Goal: Task Accomplishment & Management: Complete application form

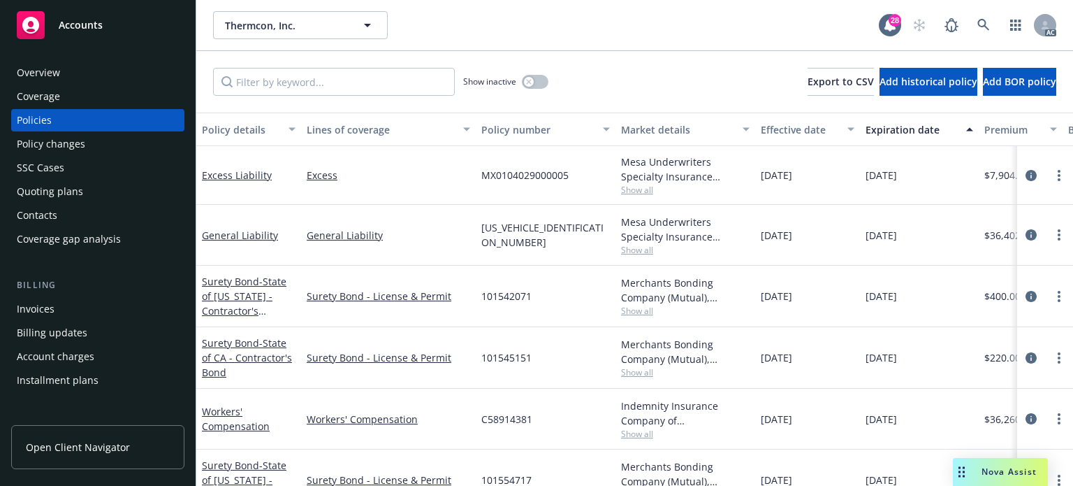
click at [110, 147] on div "Policy changes" at bounding box center [98, 144] width 162 height 22
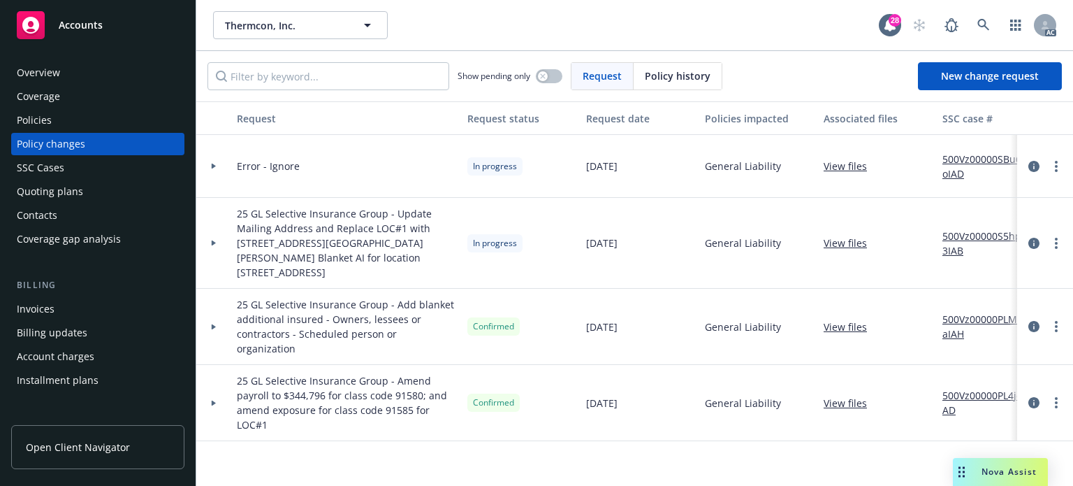
click at [210, 240] on div at bounding box center [214, 242] width 24 height 5
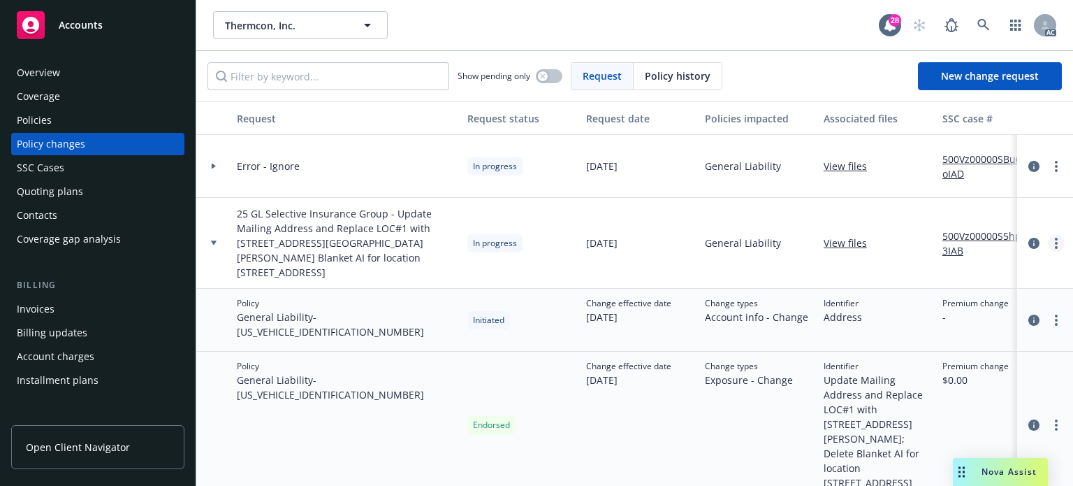
click at [1055, 238] on icon "more" at bounding box center [1056, 243] width 3 height 11
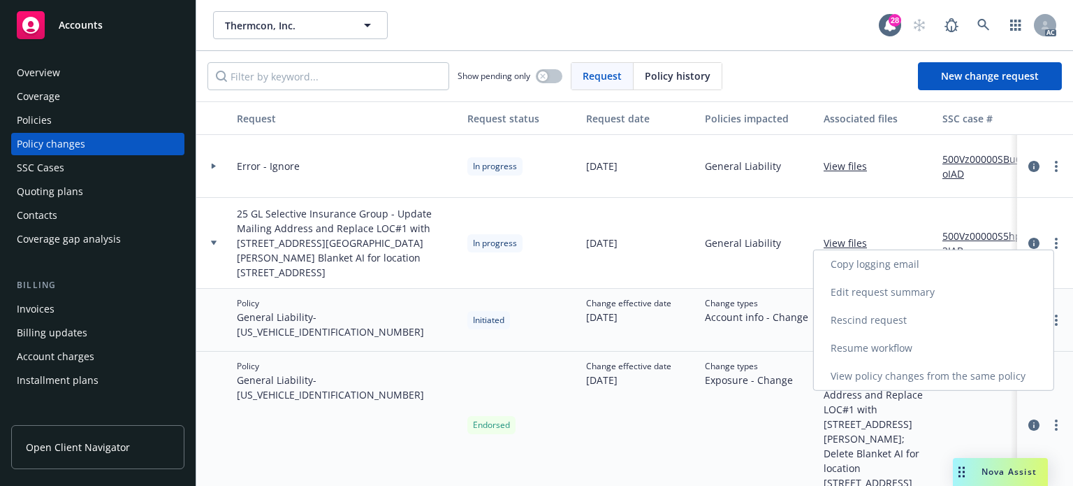
click at [875, 352] on link "Resume workflow" at bounding box center [934, 348] width 240 height 28
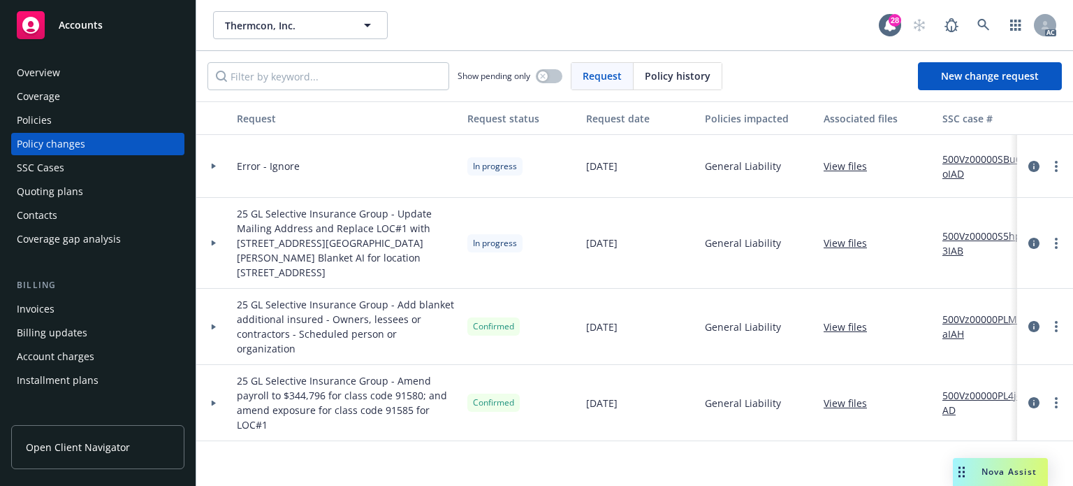
click at [211, 240] on icon at bounding box center [214, 242] width 6 height 5
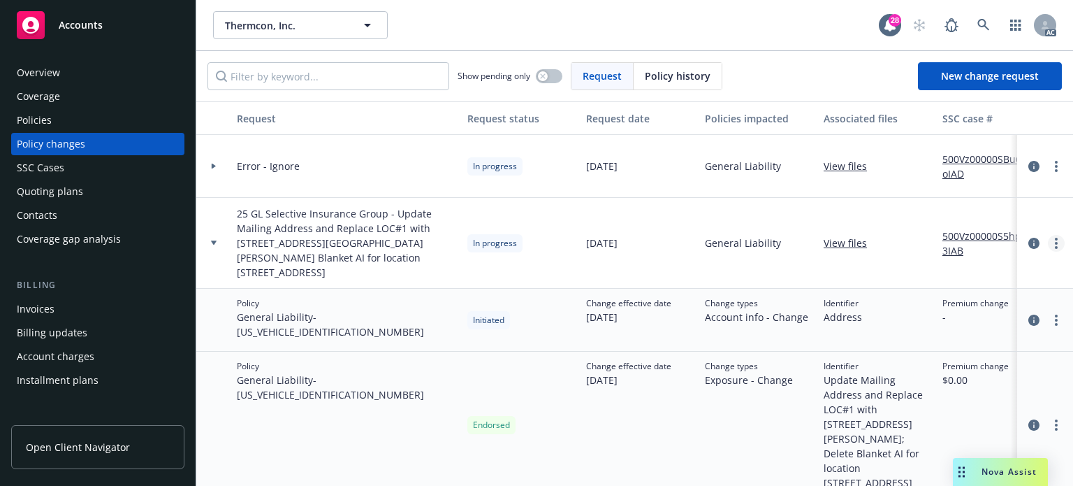
click at [1048, 235] on link "more" at bounding box center [1056, 243] width 17 height 17
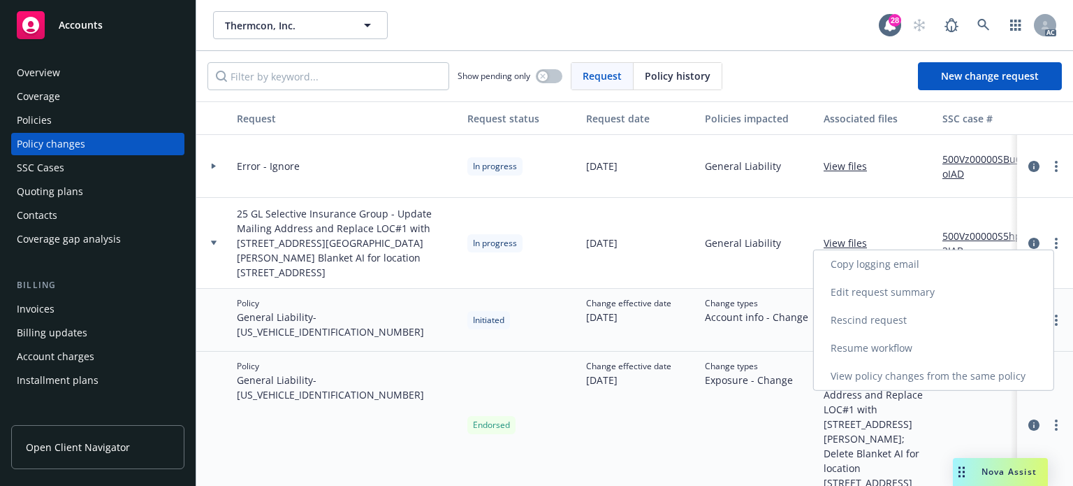
click at [880, 345] on link "Resume workflow" at bounding box center [934, 348] width 240 height 28
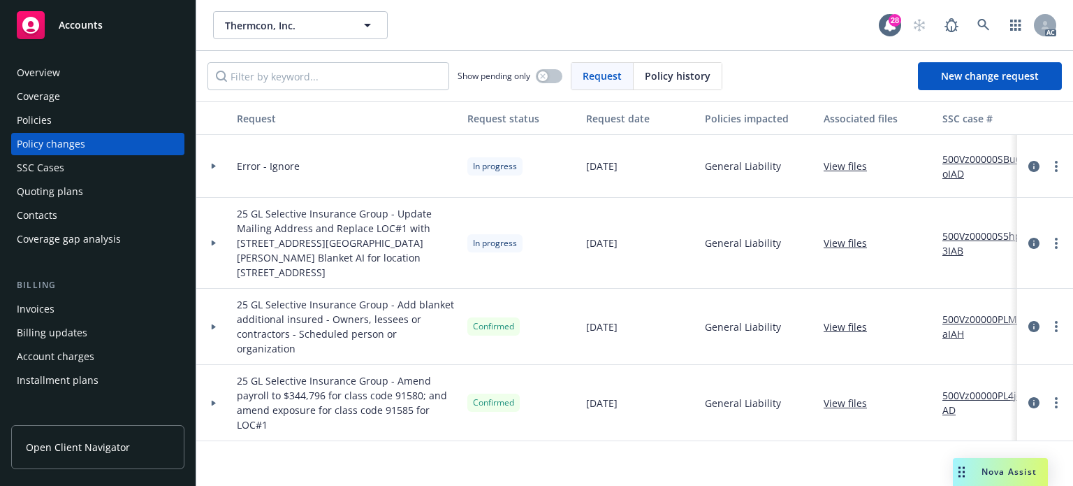
click at [214, 240] on icon at bounding box center [214, 242] width 6 height 5
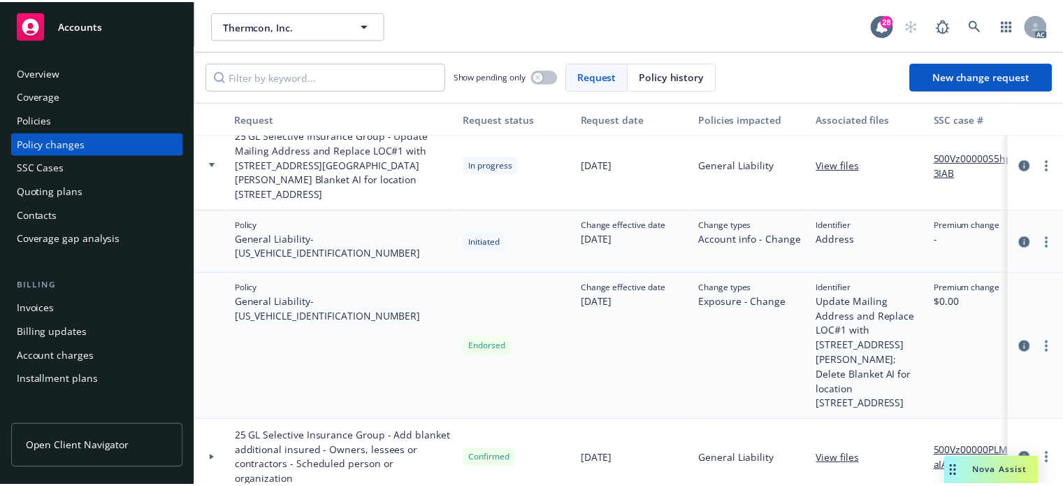
scroll to position [63, 0]
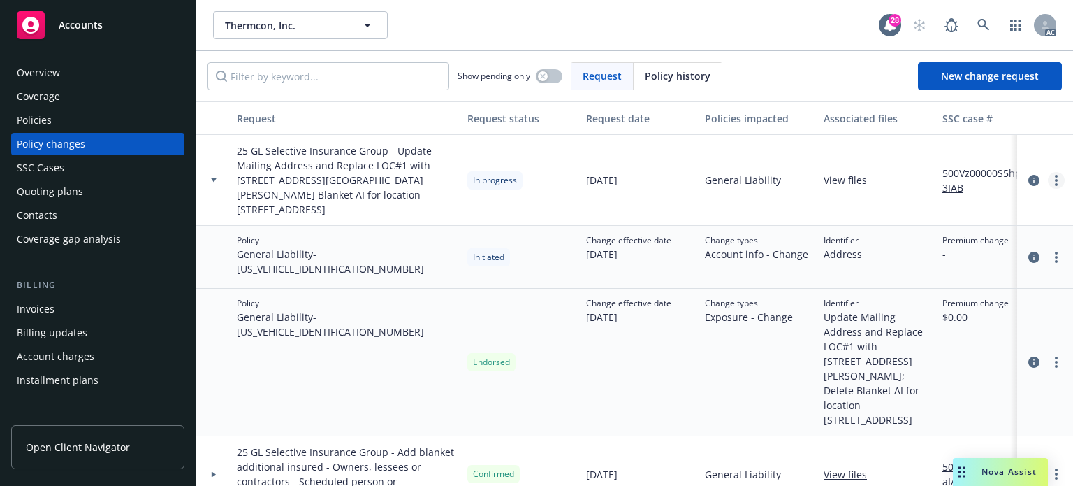
click at [1055, 179] on circle "more" at bounding box center [1056, 180] width 3 height 3
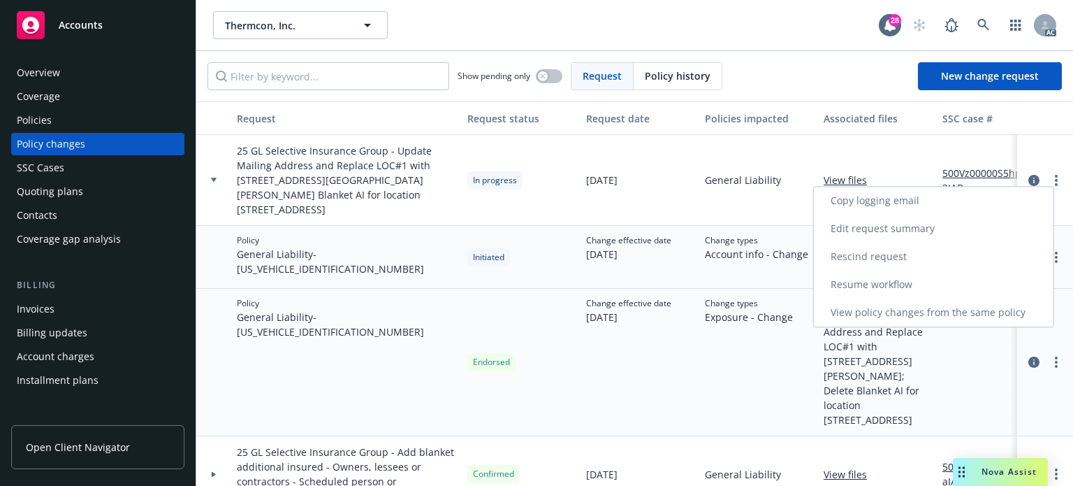
click at [866, 285] on link "Resume workflow" at bounding box center [934, 284] width 240 height 28
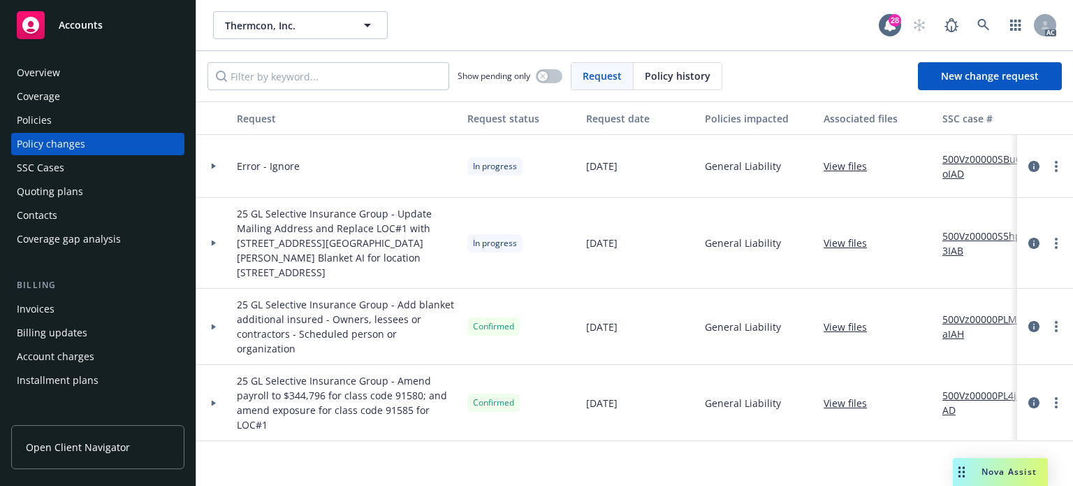
drag, startPoint x: 219, startPoint y: 230, endPoint x: 375, endPoint y: 231, distance: 155.8
click at [219, 230] on div at bounding box center [213, 243] width 35 height 91
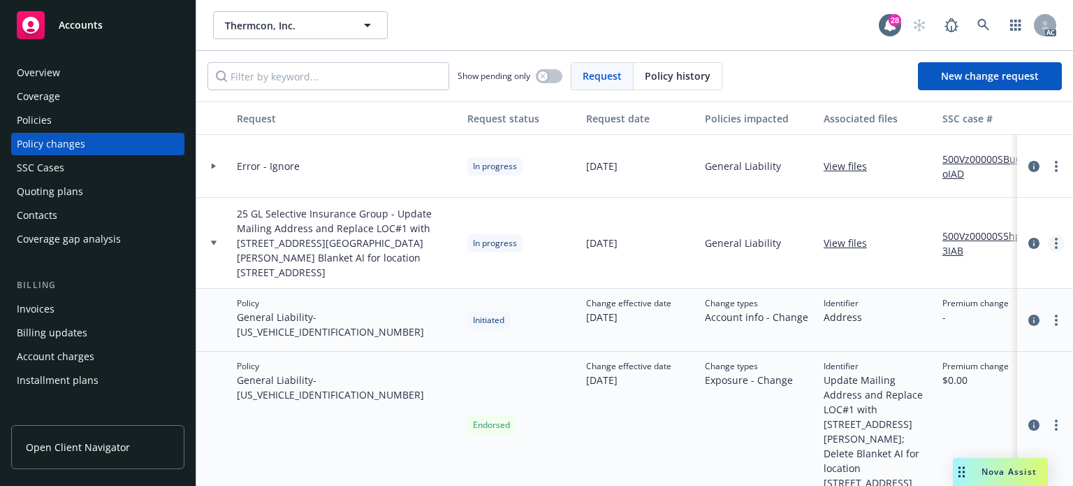
click at [1048, 240] on link "more" at bounding box center [1056, 243] width 17 height 17
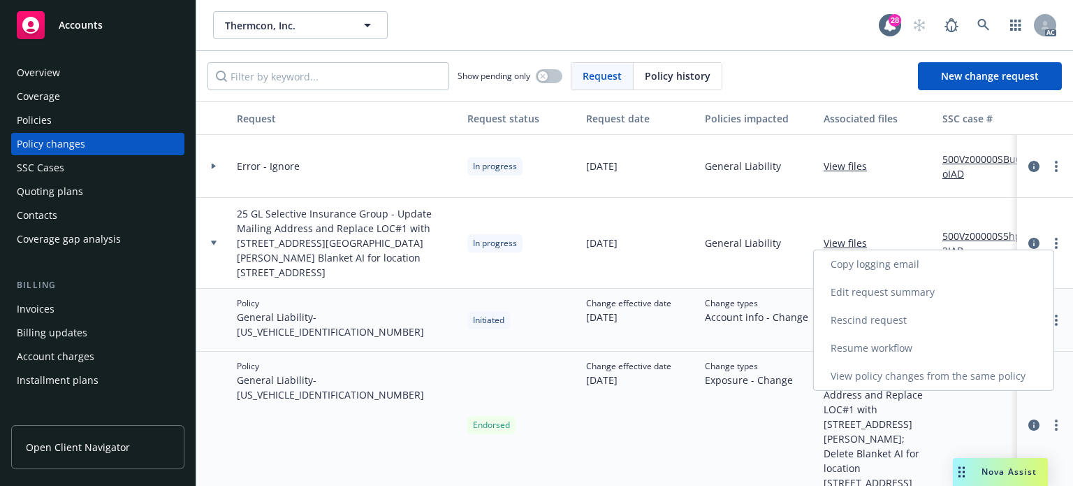
click at [848, 346] on link "Resume workflow" at bounding box center [934, 348] width 240 height 28
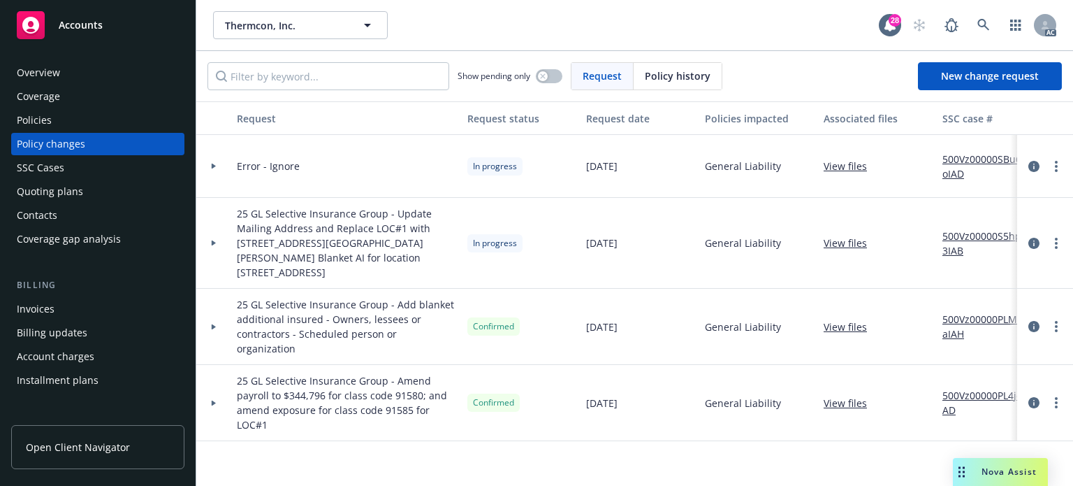
click at [216, 231] on div at bounding box center [213, 243] width 35 height 91
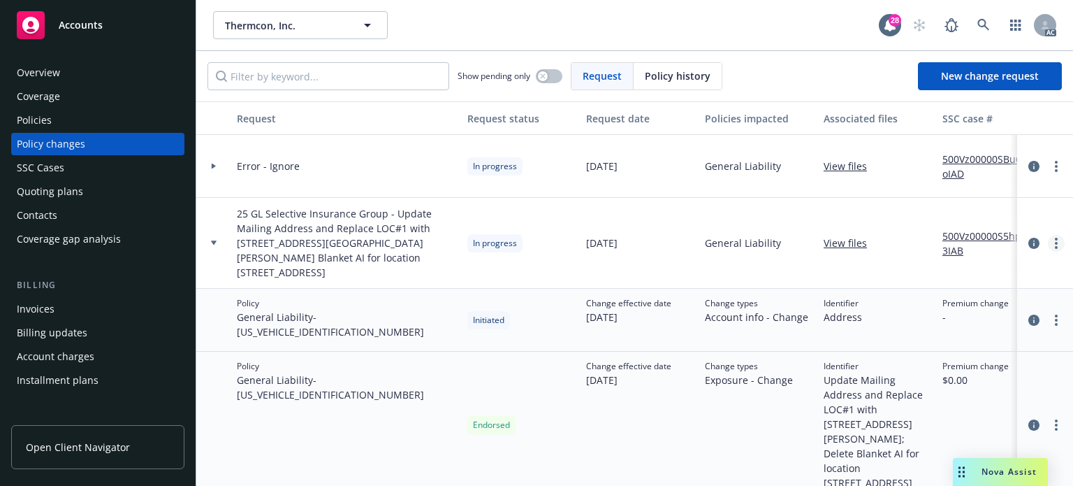
click at [1055, 238] on icon "more" at bounding box center [1056, 243] width 3 height 11
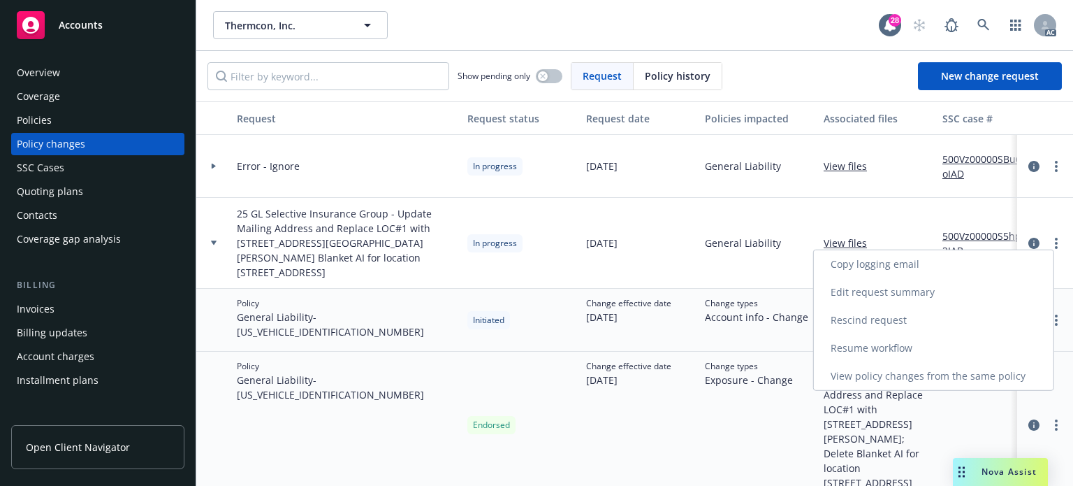
click at [848, 340] on link "Resume workflow" at bounding box center [934, 348] width 240 height 28
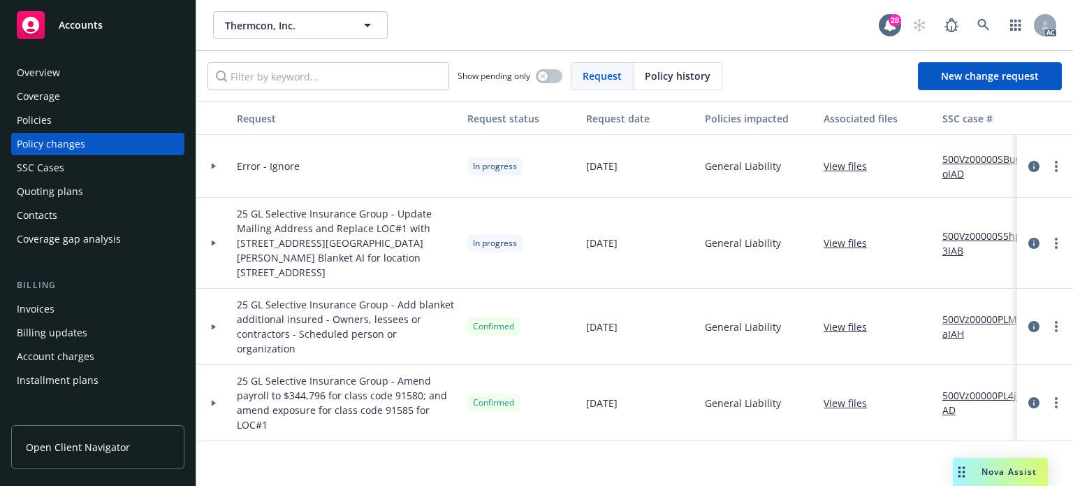
drag, startPoint x: 205, startPoint y: 234, endPoint x: 217, endPoint y: 238, distance: 13.1
click at [205, 240] on div at bounding box center [214, 242] width 24 height 5
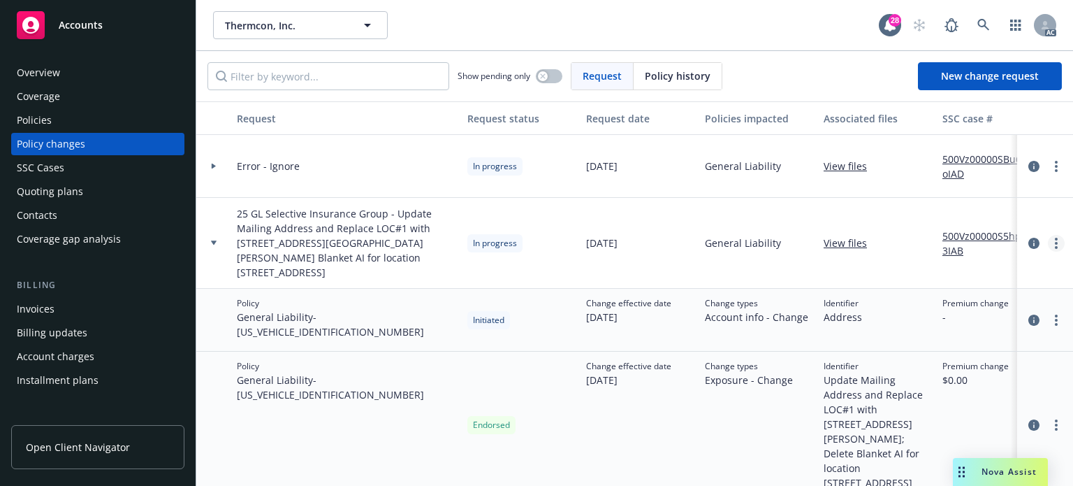
click at [1048, 236] on link "more" at bounding box center [1056, 243] width 17 height 17
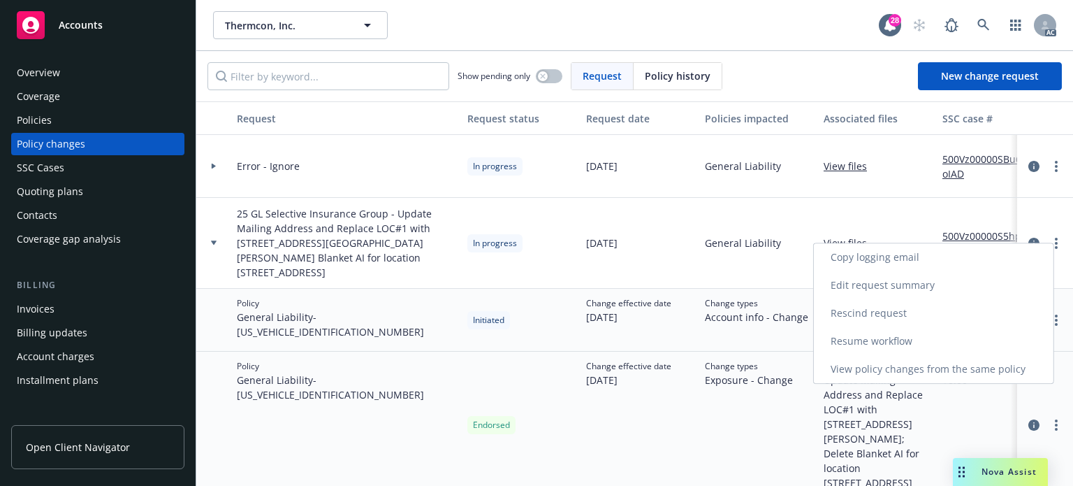
click at [868, 346] on link "Resume workflow" at bounding box center [934, 341] width 240 height 28
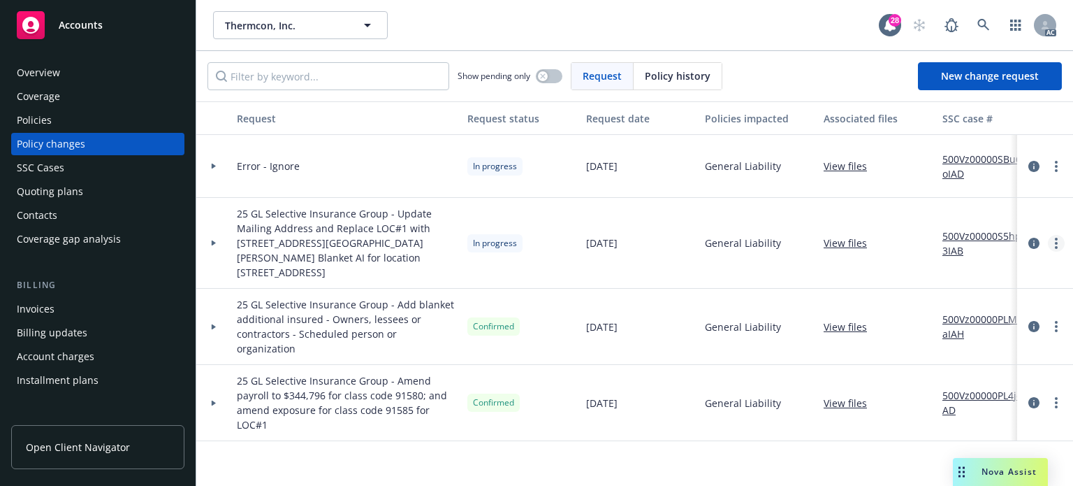
click at [1059, 235] on link "more" at bounding box center [1056, 243] width 17 height 17
drag, startPoint x: 211, startPoint y: 236, endPoint x: 260, endPoint y: 228, distance: 49.6
click at [211, 240] on icon at bounding box center [214, 242] width 6 height 5
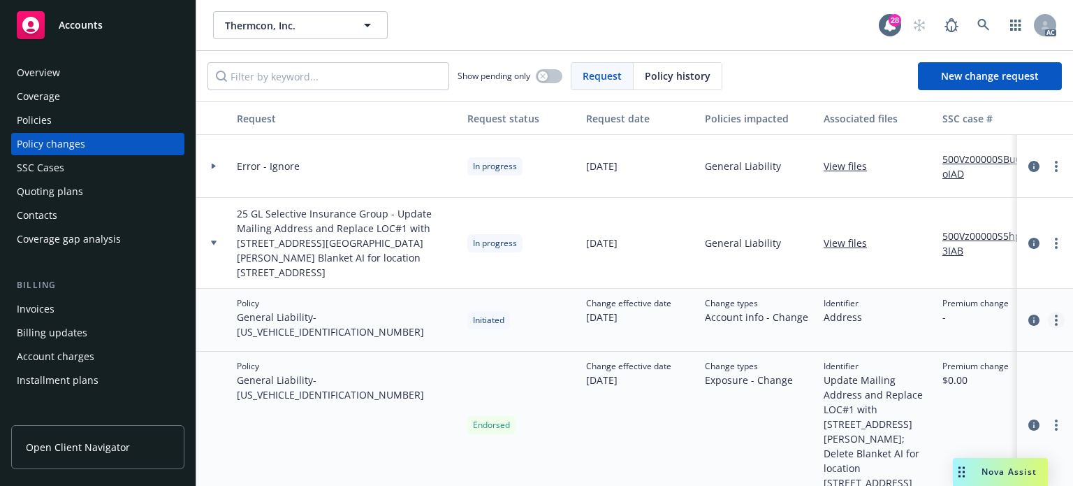
click at [1048, 312] on link "more" at bounding box center [1056, 320] width 17 height 17
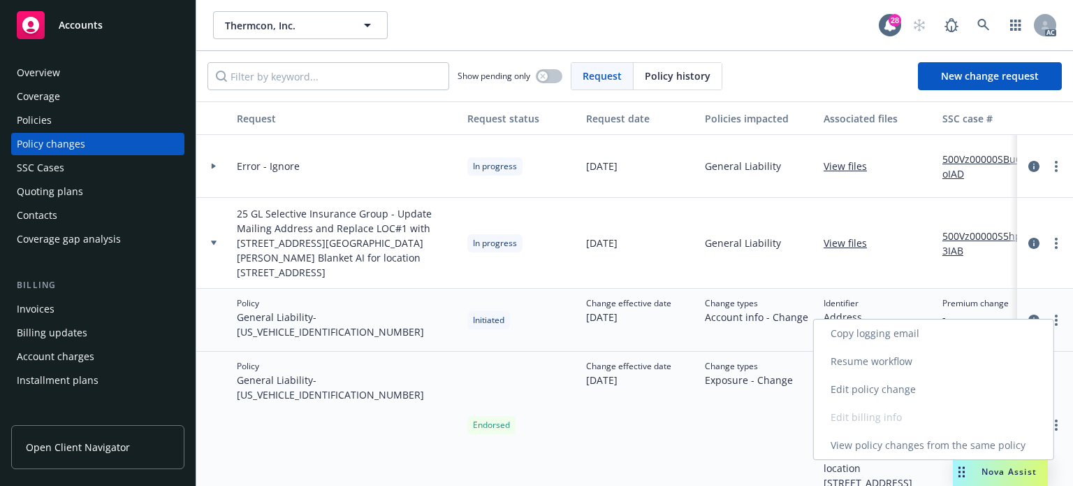
click at [883, 387] on link "Edit policy change" at bounding box center [934, 389] width 240 height 28
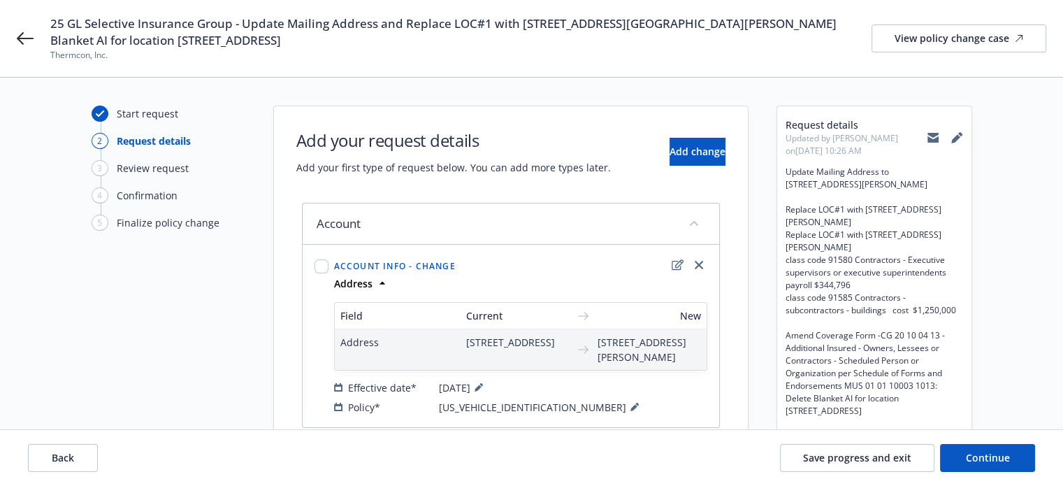
scroll to position [279, 0]
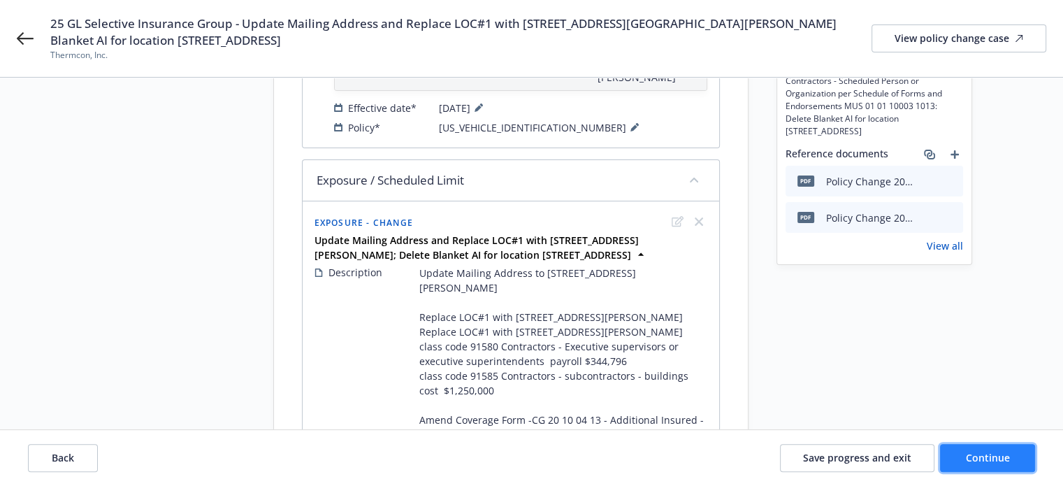
click at [973, 460] on span "Continue" at bounding box center [988, 457] width 44 height 13
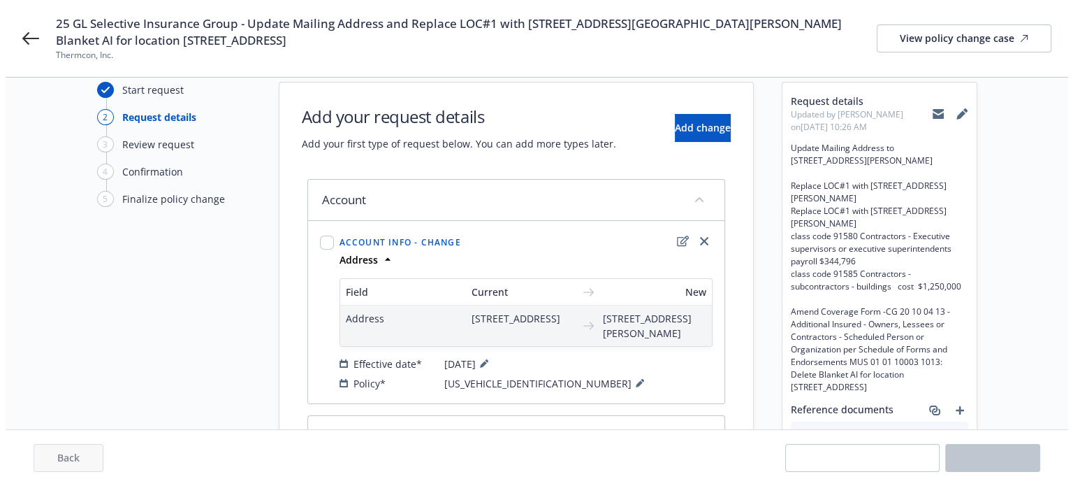
scroll to position [0, 0]
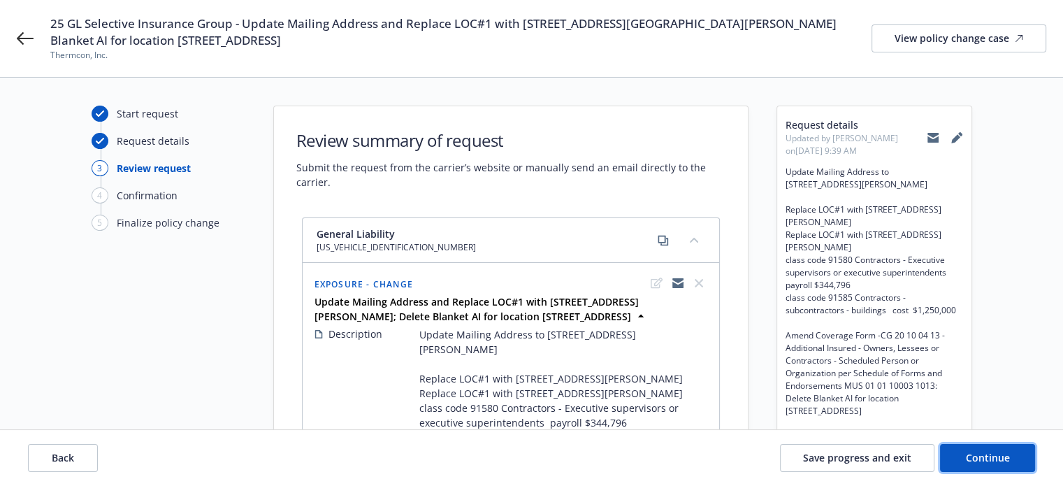
click at [998, 461] on span "Continue" at bounding box center [988, 457] width 44 height 13
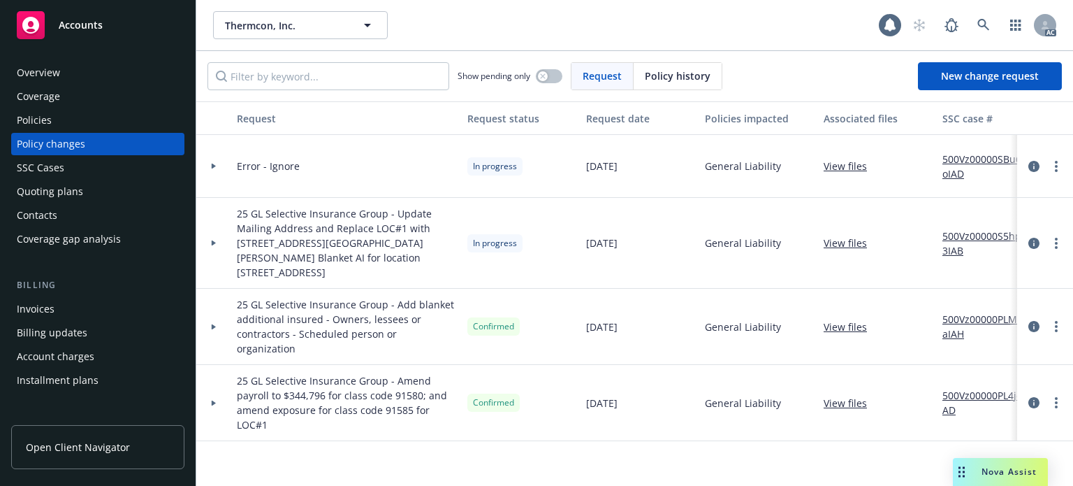
click at [212, 240] on icon at bounding box center [214, 243] width 4 height 6
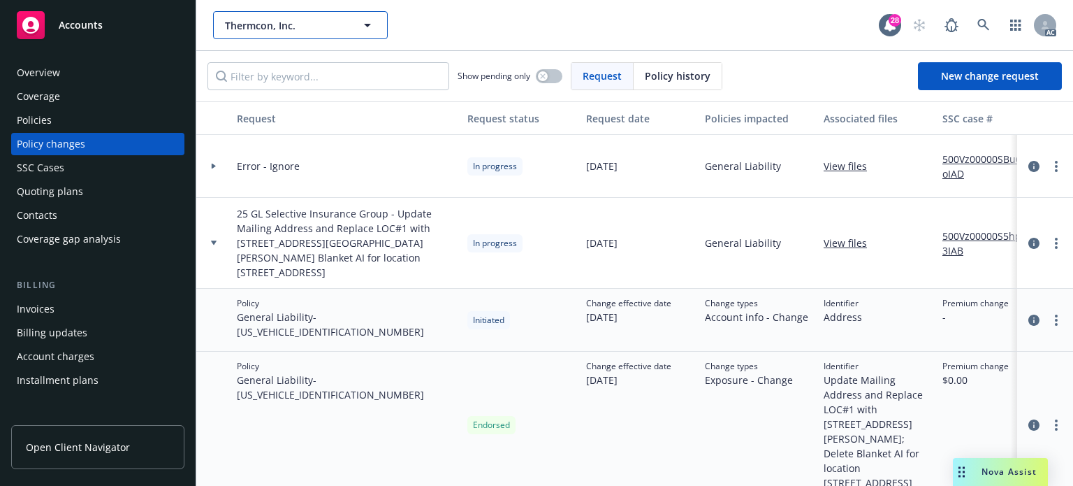
click at [362, 27] on icon "button" at bounding box center [367, 25] width 17 height 17
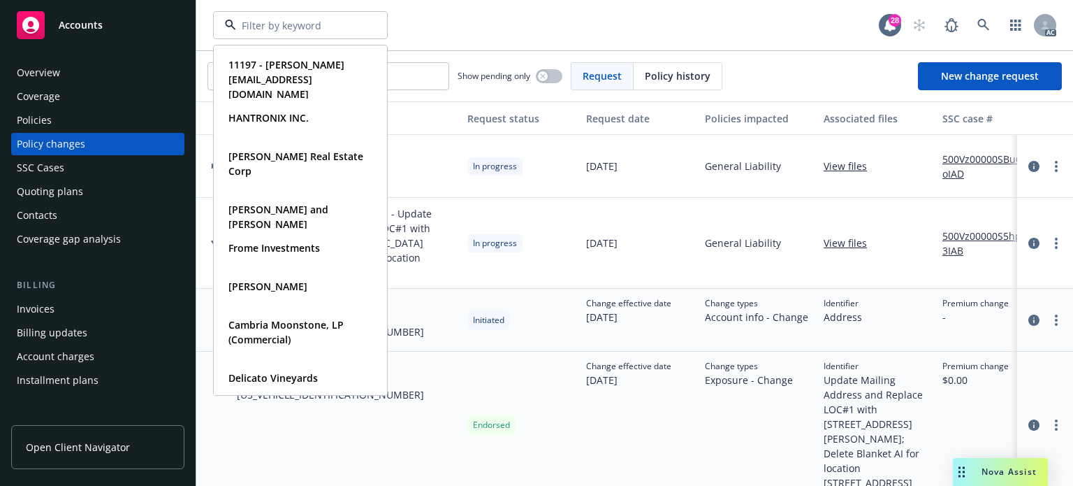
drag, startPoint x: 47, startPoint y: 75, endPoint x: 115, endPoint y: 67, distance: 68.2
click at [47, 75] on div "Overview" at bounding box center [38, 72] width 43 height 22
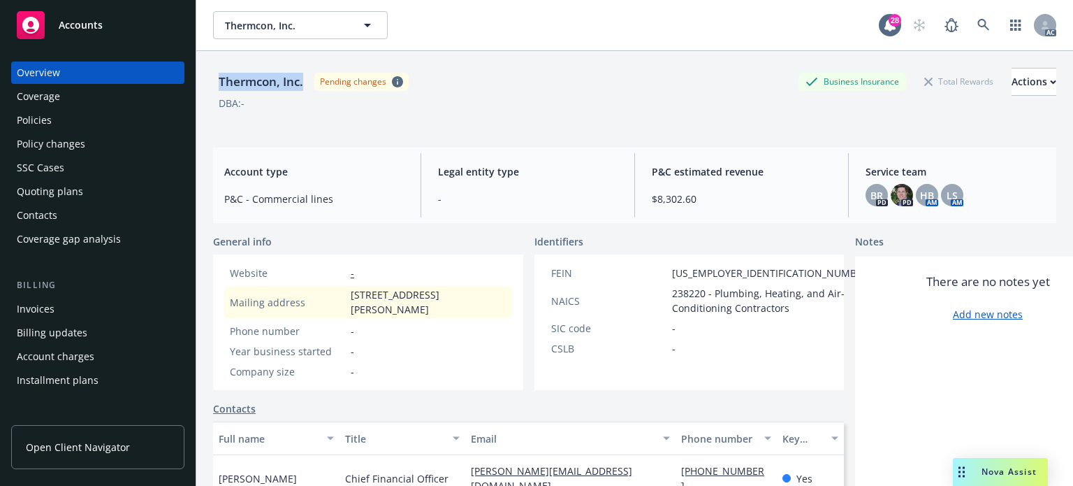
drag, startPoint x: 216, startPoint y: 82, endPoint x: 305, endPoint y: 86, distance: 88.8
click at [305, 86] on div "Thermcon, Inc." at bounding box center [261, 82] width 96 height 18
copy div "Thermcon, Inc."
click at [66, 144] on div "Policy changes" at bounding box center [51, 144] width 68 height 22
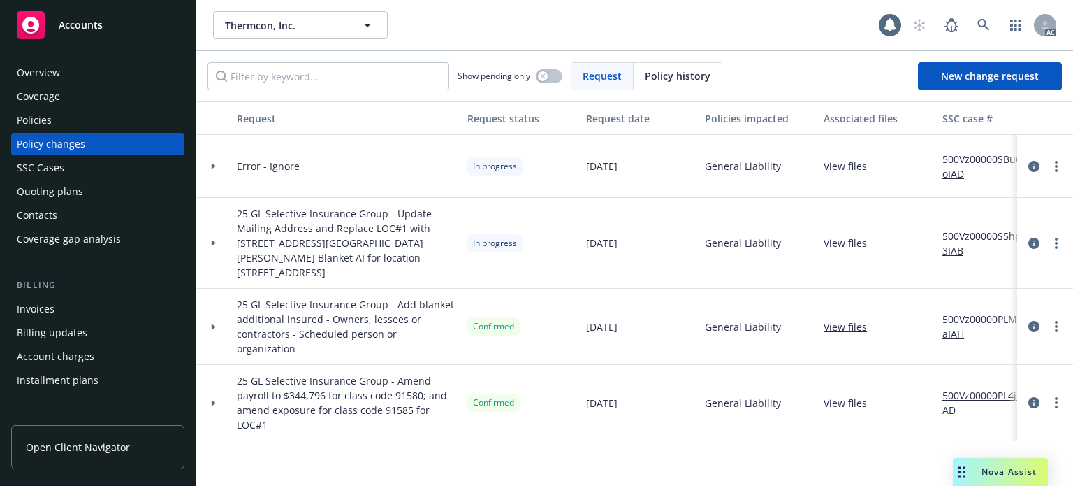
click at [214, 240] on icon at bounding box center [214, 242] width 6 height 5
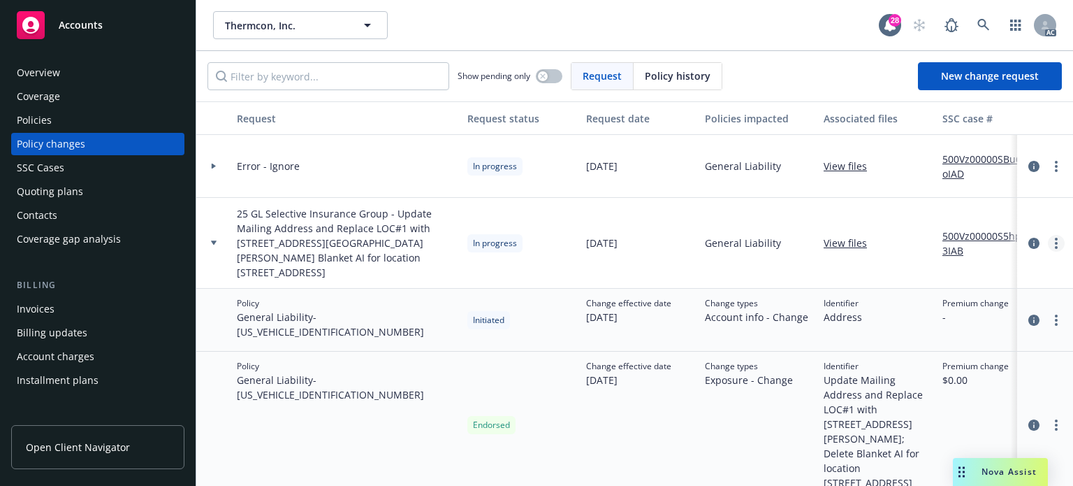
click at [1055, 242] on circle "more" at bounding box center [1056, 243] width 3 height 3
click at [752, 321] on div "Change types Account info - Change" at bounding box center [758, 320] width 119 height 63
click at [1055, 242] on circle "more" at bounding box center [1056, 243] width 3 height 3
click at [779, 319] on div "Change types Account info - Change" at bounding box center [758, 320] width 119 height 63
click at [1048, 312] on link "more" at bounding box center [1056, 320] width 17 height 17
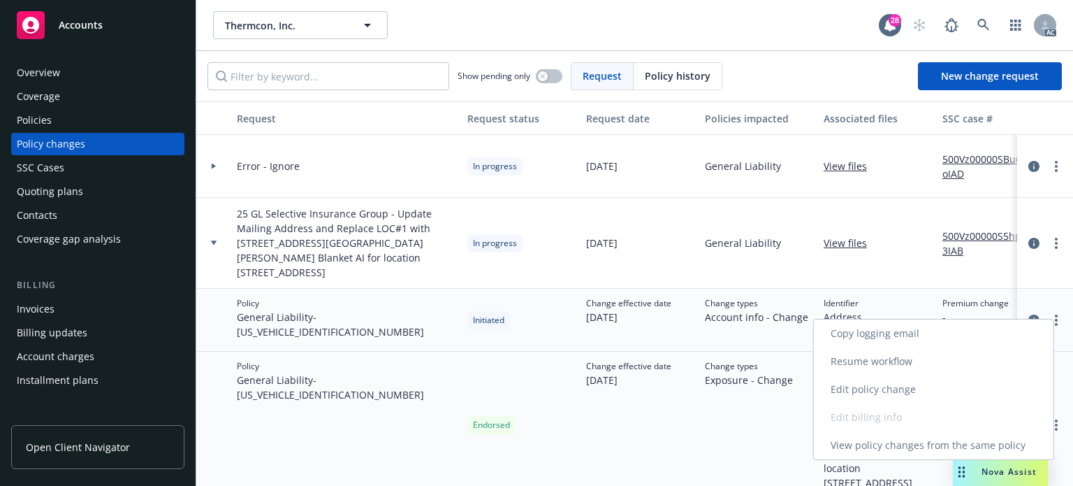
click at [889, 391] on link "Edit policy change" at bounding box center [934, 389] width 240 height 28
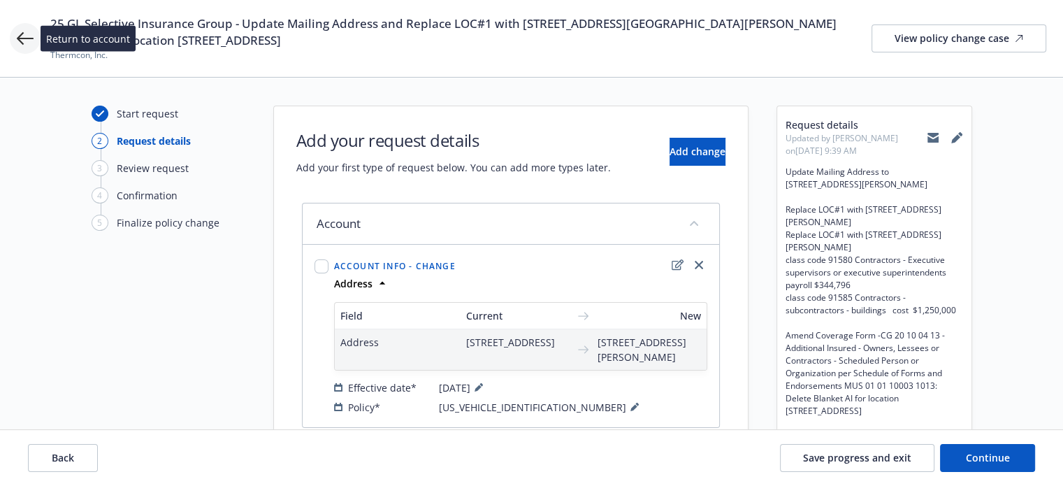
click at [22, 38] on icon at bounding box center [25, 38] width 17 height 13
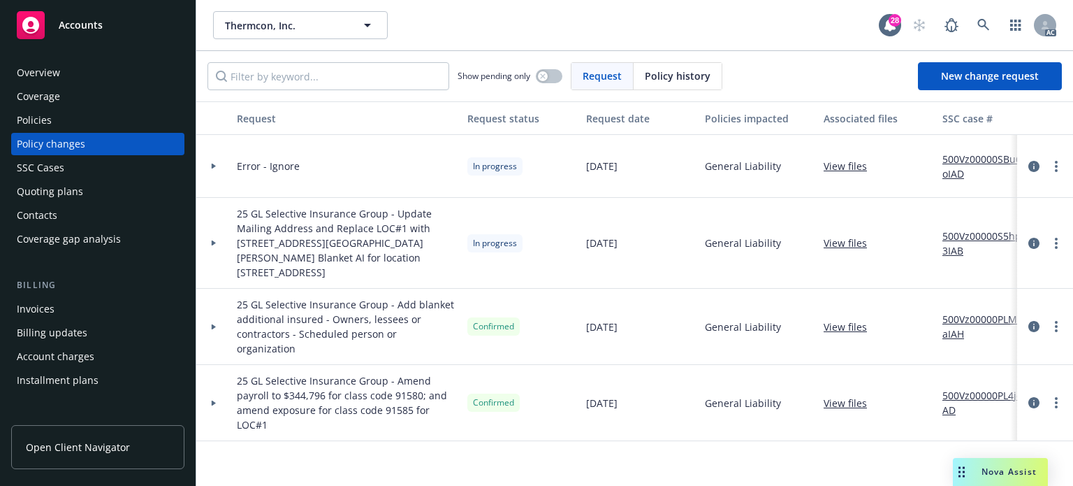
click at [212, 240] on icon at bounding box center [214, 242] width 6 height 5
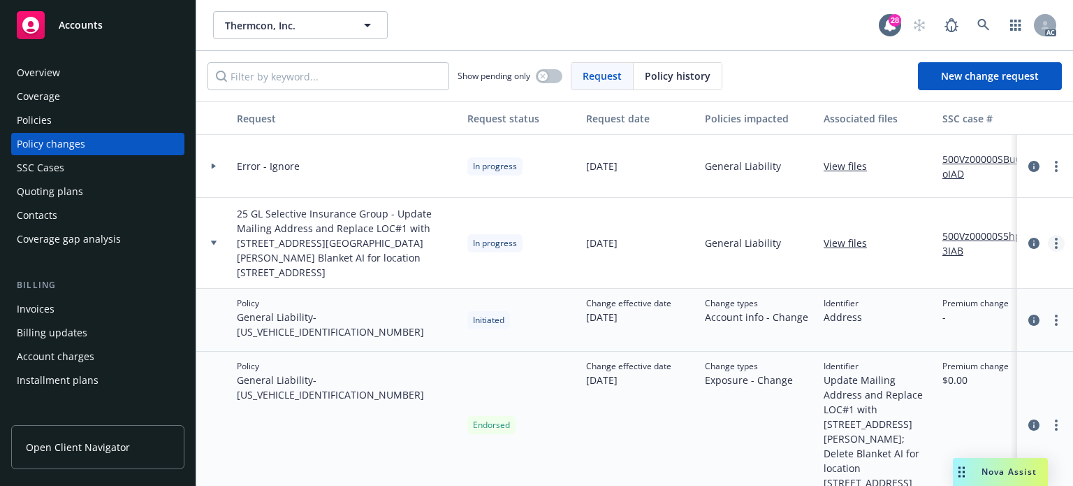
click at [1055, 242] on circle "more" at bounding box center [1056, 243] width 3 height 3
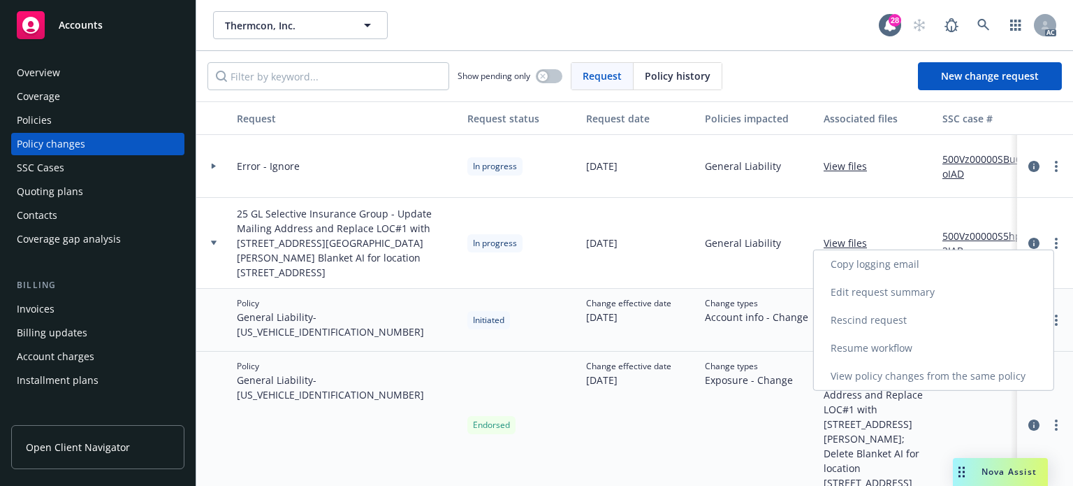
click at [887, 347] on link "Resume workflow" at bounding box center [934, 348] width 240 height 28
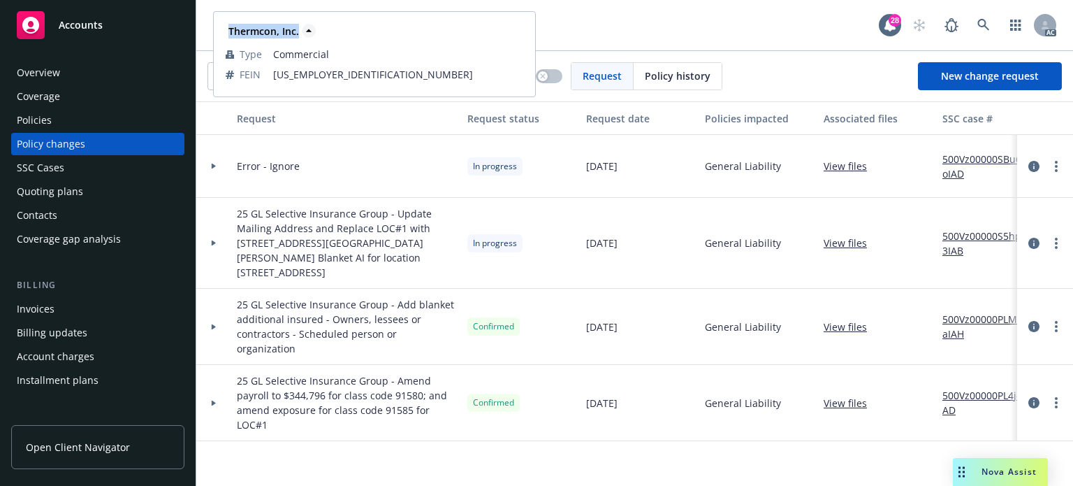
drag, startPoint x: 226, startPoint y: 34, endPoint x: 297, endPoint y: 34, distance: 70.6
click at [297, 34] on div "Thermcon, Inc." at bounding box center [262, 31] width 73 height 15
copy strong "Thermcon, Inc."
